Goal: Navigation & Orientation: Find specific page/section

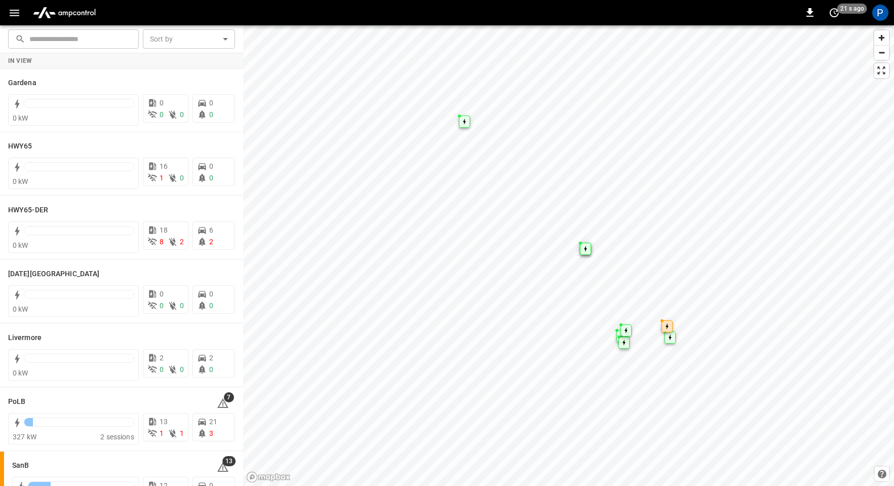
click at [70, 16] on img "menu" at bounding box center [64, 12] width 71 height 19
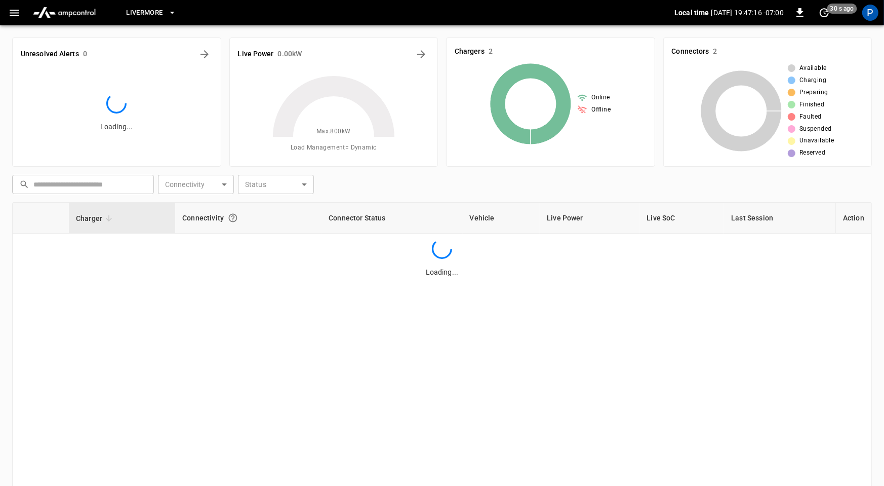
click at [133, 5] on button "Livermore" at bounding box center [151, 13] width 58 height 20
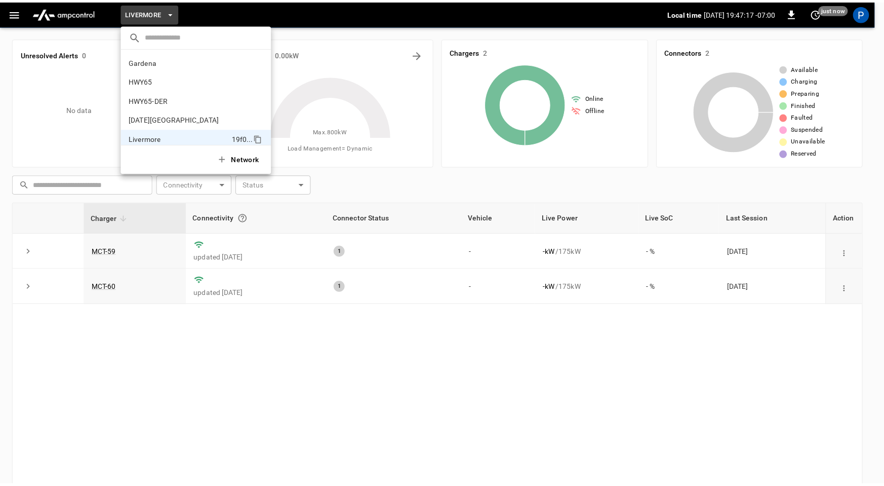
scroll to position [74, 0]
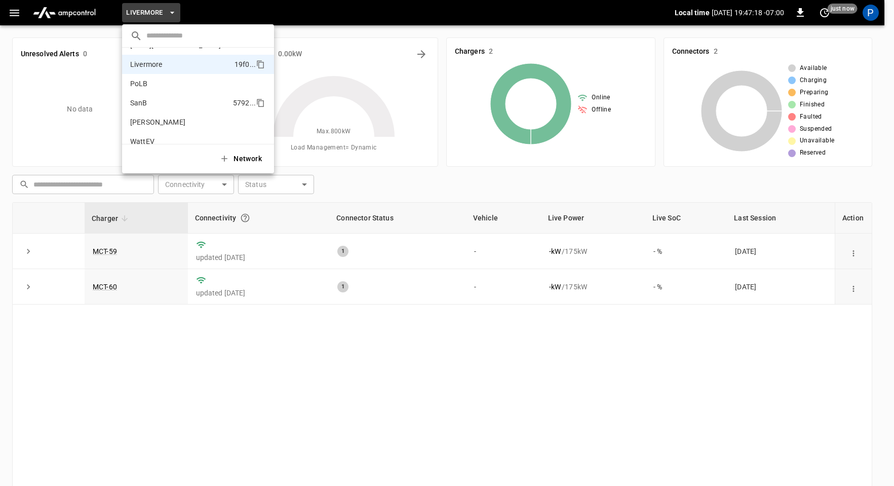
click at [167, 103] on li "SanB 5792 ..." at bounding box center [198, 102] width 152 height 19
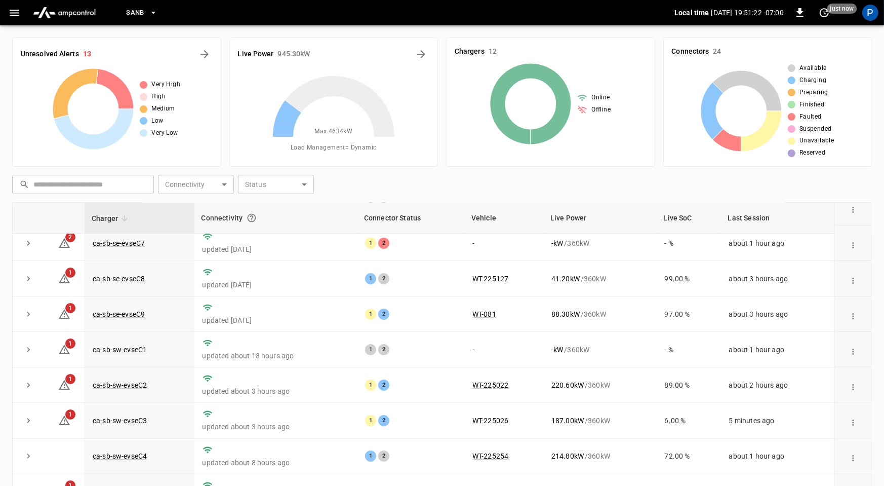
scroll to position [0, 0]
